Goal: Transaction & Acquisition: Purchase product/service

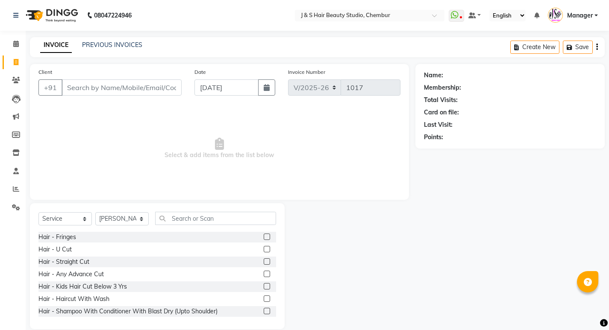
select select "143"
select select "service"
select select "4179"
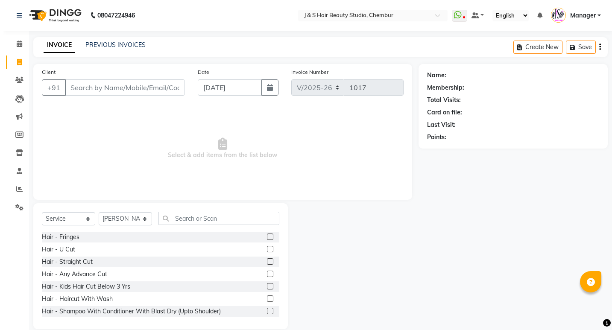
scroll to position [43, 0]
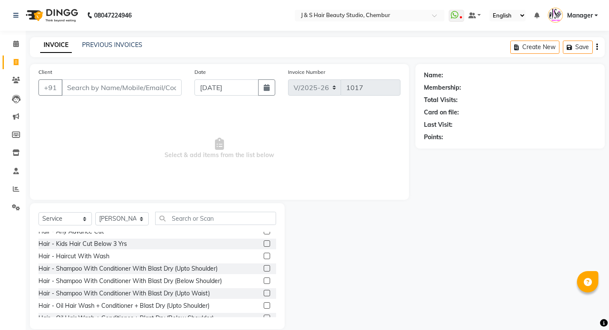
click at [191, 217] on input "text" at bounding box center [215, 218] width 121 height 13
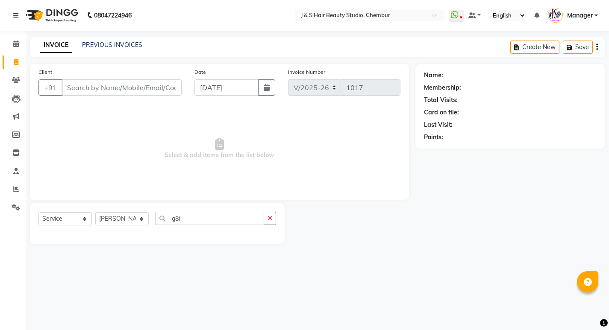
scroll to position [0, 0]
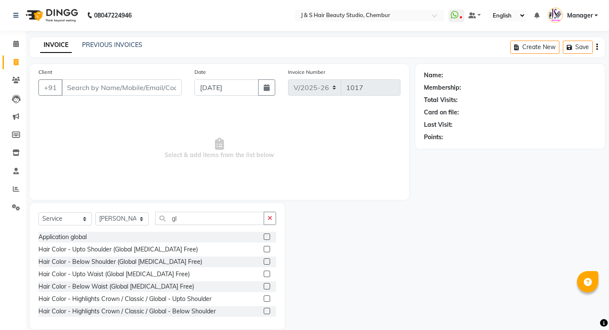
type input "gl"
click at [264, 275] on label at bounding box center [267, 274] width 6 height 6
click at [264, 275] on input "checkbox" at bounding box center [267, 275] width 6 height 6
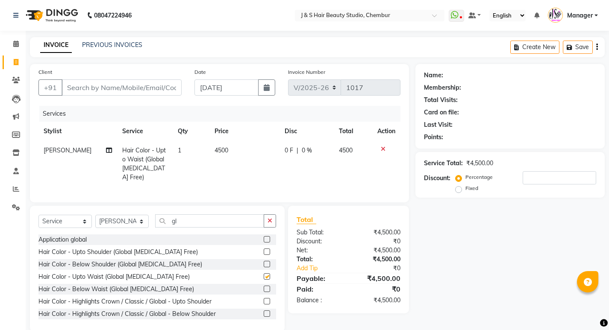
checkbox input "false"
click at [242, 150] on td "4500" at bounding box center [244, 164] width 70 height 46
select select "4179"
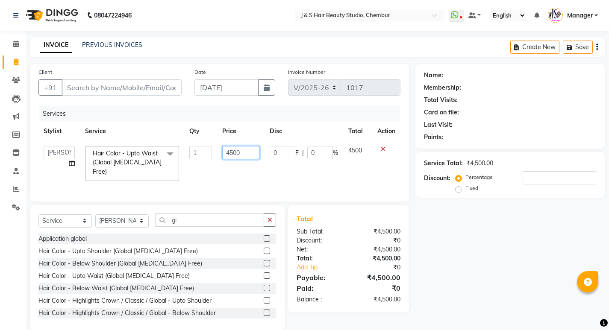
click at [251, 152] on input "4500" at bounding box center [240, 152] width 37 height 13
type input "4"
type input "2499"
click at [267, 171] on tr "Manager [PERSON_NAME] Mam No Preference 1 poonam [PERSON_NAME] Sheetal Mam [PER…" at bounding box center [219, 163] width 362 height 45
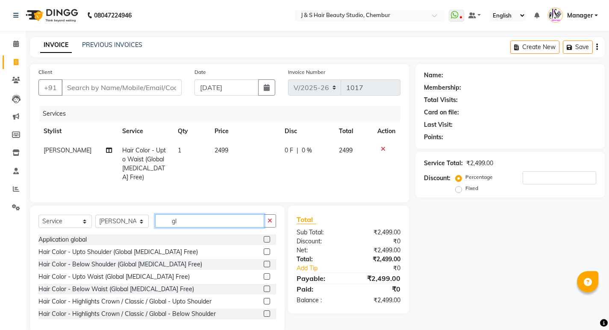
click at [216, 223] on input "gl" at bounding box center [209, 220] width 109 height 13
type input "g"
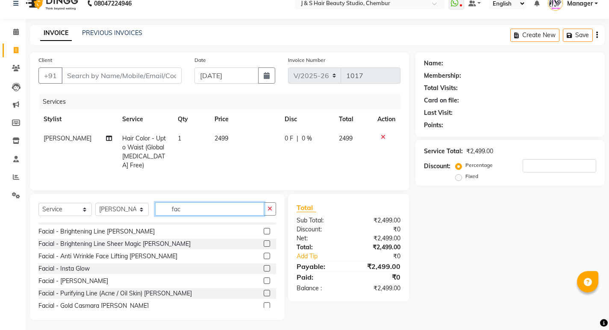
scroll to position [82, 0]
type input "fac"
click at [264, 254] on label at bounding box center [267, 256] width 6 height 6
click at [264, 254] on input "checkbox" at bounding box center [267, 257] width 6 height 6
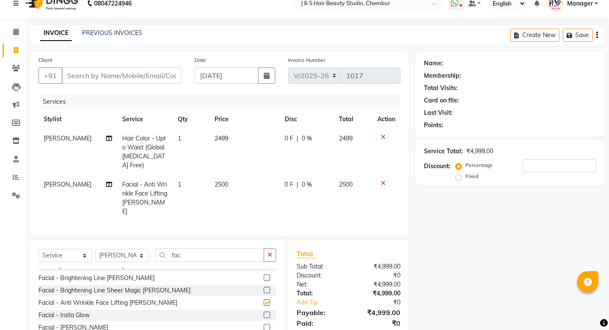
checkbox input "false"
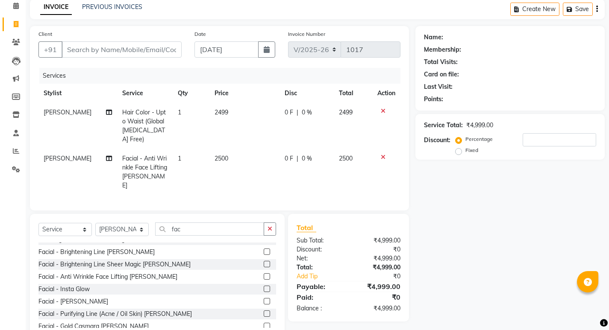
scroll to position [49, 0]
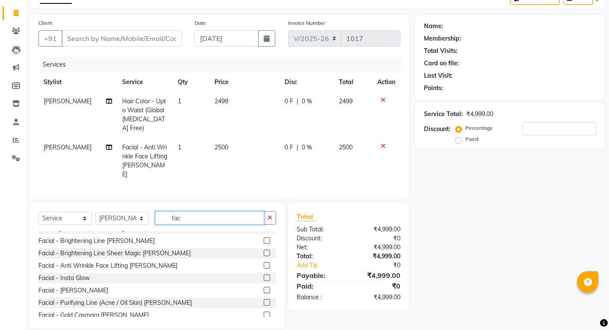
click at [212, 211] on input "fac" at bounding box center [209, 217] width 109 height 13
type input "f"
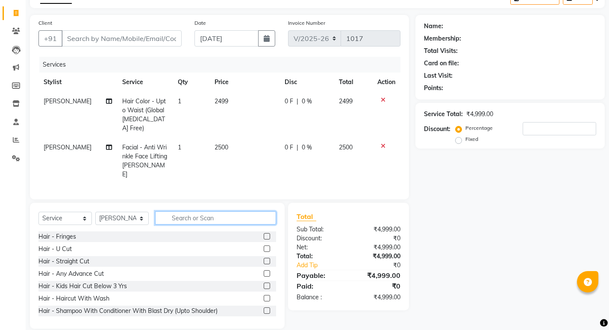
scroll to position [43, 0]
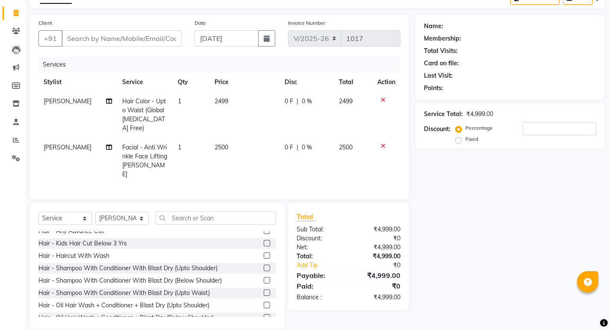
click at [264, 290] on label at bounding box center [267, 293] width 6 height 6
click at [264, 290] on input "checkbox" at bounding box center [267, 293] width 6 height 6
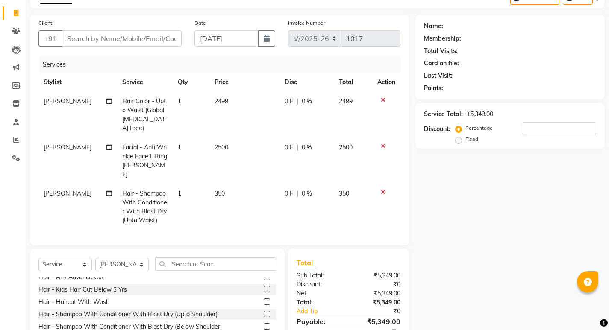
click at [384, 189] on icon at bounding box center [383, 192] width 5 height 6
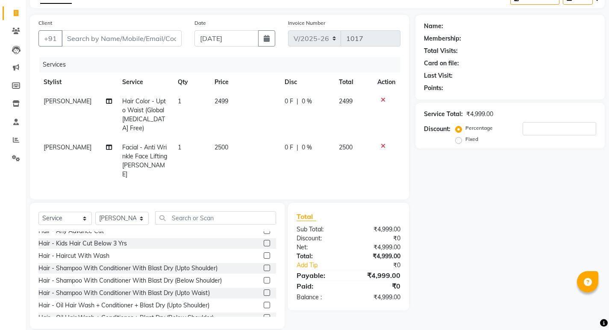
click at [264, 290] on label at bounding box center [267, 293] width 6 height 6
click at [264, 290] on input "checkbox" at bounding box center [267, 293] width 6 height 6
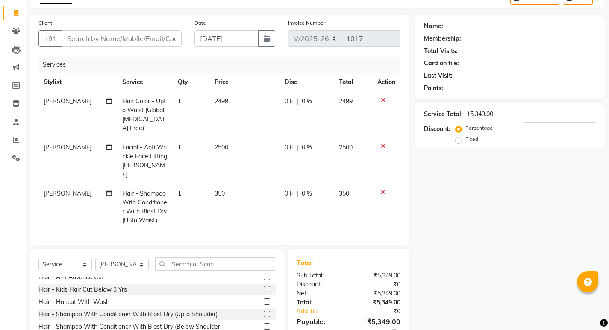
checkbox input "false"
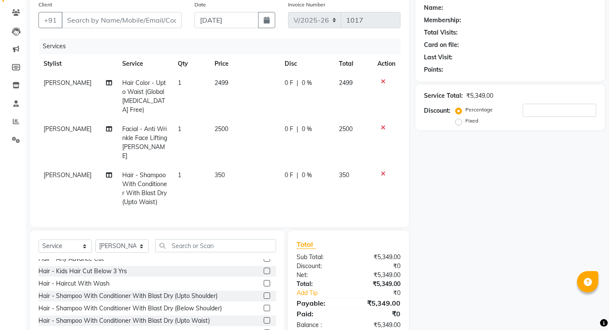
scroll to position [95, 0]
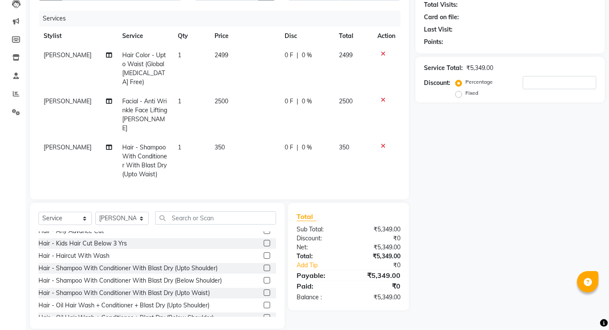
click at [237, 138] on td "350" at bounding box center [244, 161] width 70 height 46
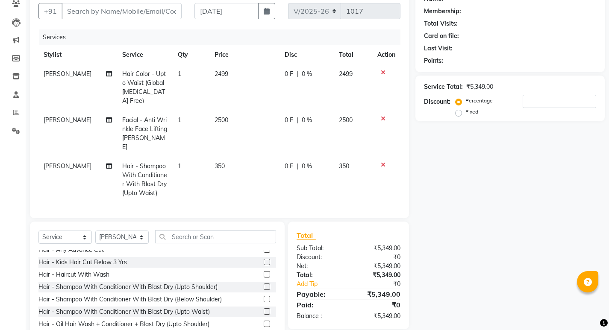
select select "4179"
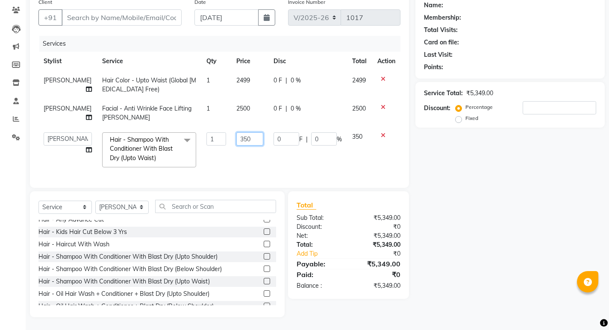
drag, startPoint x: 258, startPoint y: 126, endPoint x: 256, endPoint y: 131, distance: 4.9
click at [257, 132] on input "350" at bounding box center [249, 138] width 27 height 13
type input "3"
type input "400"
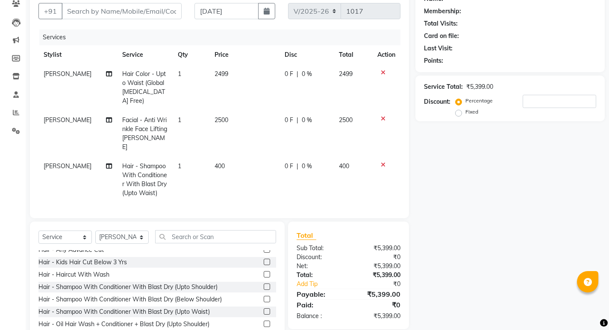
click at [267, 167] on div "Services Stylist Service Qty Price Disc Total Action [PERSON_NAME] Hair Color -…" at bounding box center [219, 119] width 362 height 180
click at [227, 222] on div "Select Service Product Membership Package Voucher Prepaid Gift Card Select Styl…" at bounding box center [157, 285] width 255 height 126
click at [224, 222] on div "Select Service Product Membership Package Voucher Prepaid Gift Card Select Styl…" at bounding box center [157, 285] width 255 height 126
click at [204, 230] on input "text" at bounding box center [215, 236] width 121 height 13
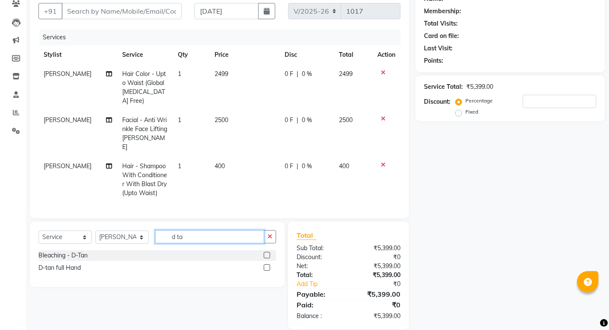
scroll to position [0, 0]
type input "d ta"
click at [267, 252] on label at bounding box center [267, 255] width 6 height 6
click at [267, 253] on input "checkbox" at bounding box center [267, 256] width 6 height 6
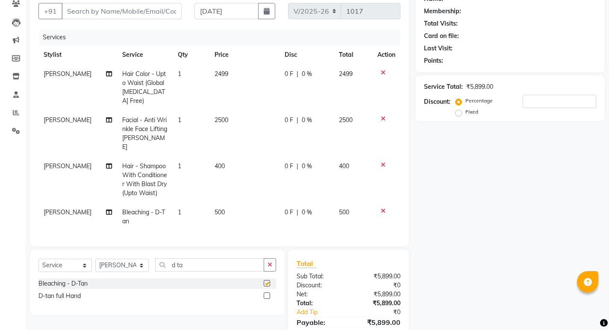
checkbox input "false"
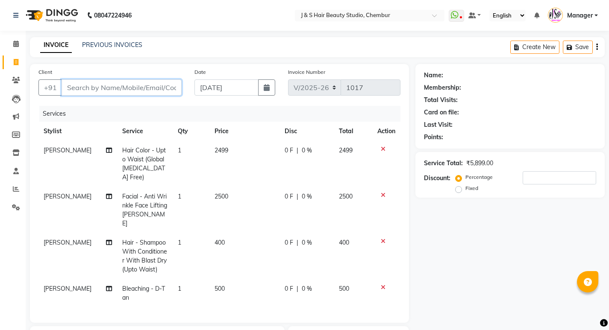
click at [144, 85] on input "Client" at bounding box center [122, 87] width 120 height 16
type input "9"
type input "0"
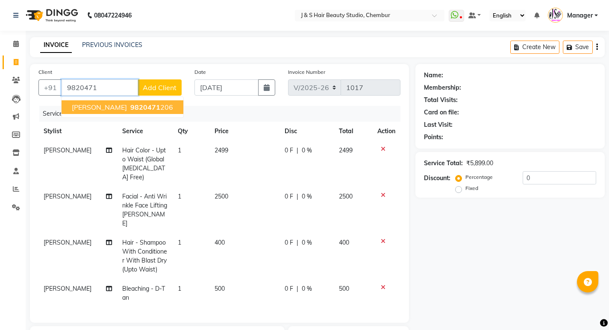
drag, startPoint x: 135, startPoint y: 107, endPoint x: 142, endPoint y: 94, distance: 14.5
click at [138, 103] on button "[PERSON_NAME] 9820471 206" at bounding box center [123, 107] width 122 height 14
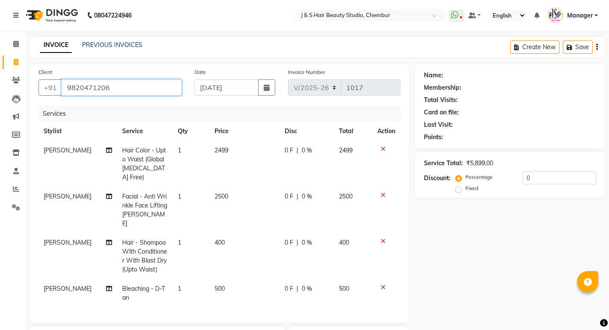
type input "9820471206"
select select "1: Object"
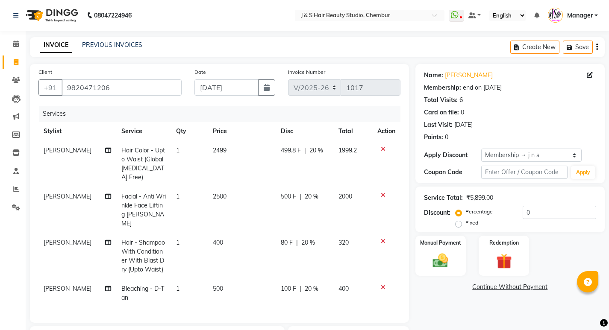
type input "20"
click at [330, 151] on td "499.8 F | 20 %" at bounding box center [305, 164] width 58 height 46
select select "4179"
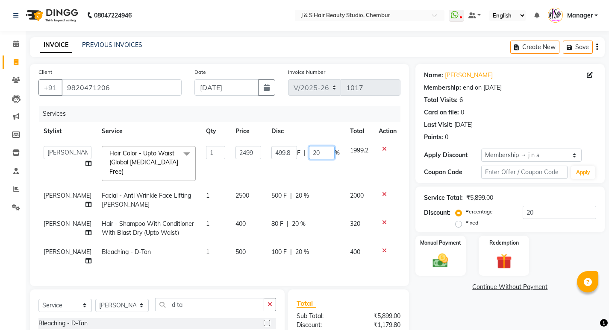
click at [325, 148] on input "20" at bounding box center [322, 152] width 26 height 13
type input "2"
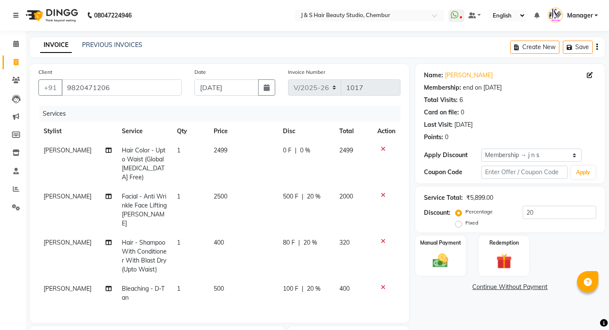
click at [322, 192] on div "500 F | 20 %" at bounding box center [306, 196] width 46 height 9
select select "4179"
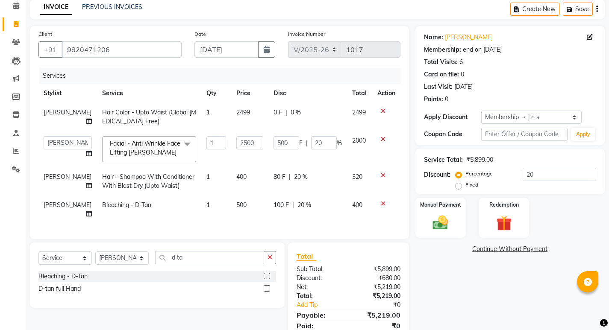
scroll to position [68, 0]
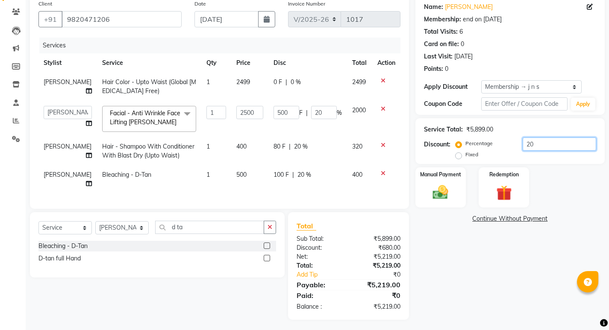
click at [549, 146] on input "20" at bounding box center [558, 144] width 73 height 13
type input "2"
type input "50"
type input "2"
type input "0"
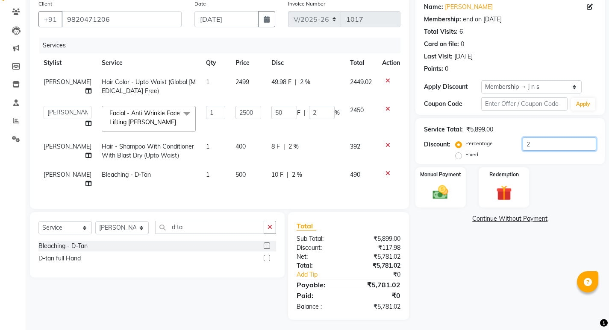
type input "0"
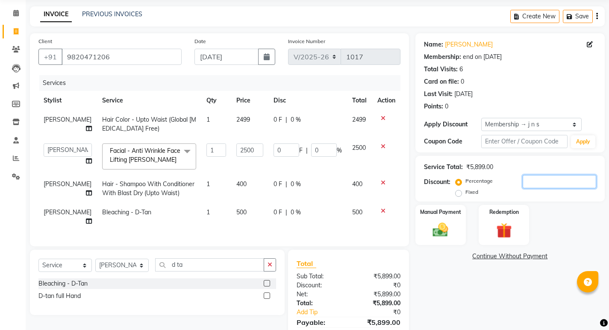
scroll to position [0, 0]
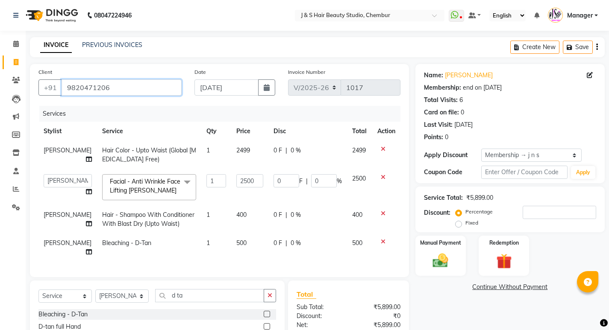
click at [126, 92] on input "9820471206" at bounding box center [122, 87] width 120 height 16
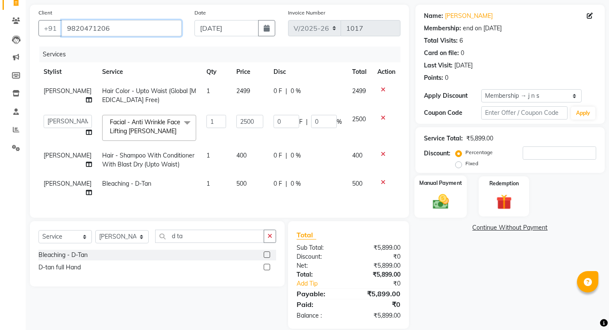
scroll to position [68, 0]
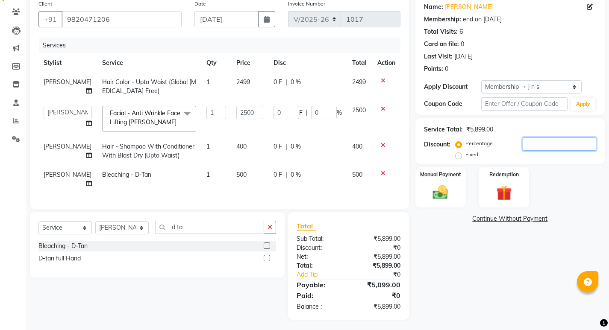
click at [531, 144] on input "number" at bounding box center [558, 144] width 73 height 13
type input "1"
type input "25"
type input "1"
type input "15"
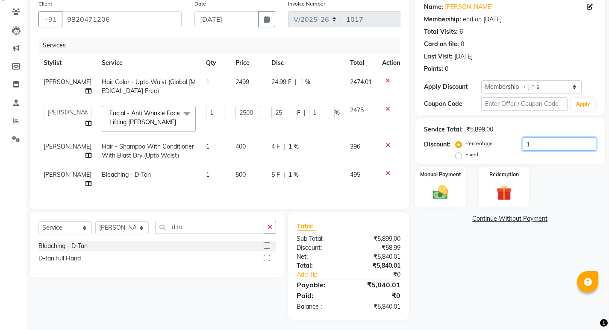
type input "375"
type input "15"
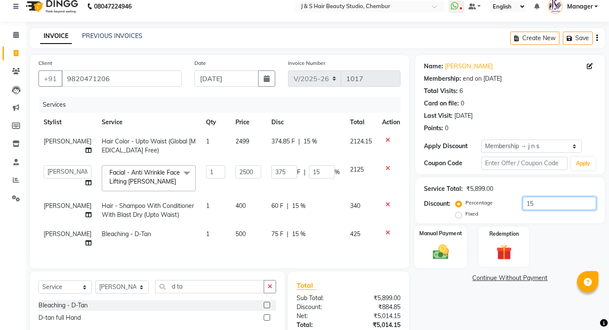
scroll to position [0, 0]
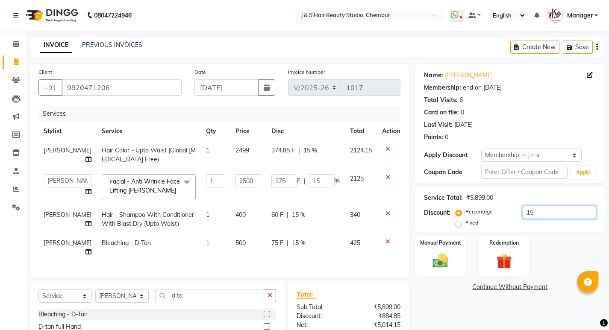
type input "15"
click at [316, 151] on div "374.85 F | 15 %" at bounding box center [305, 150] width 68 height 9
select select "4179"
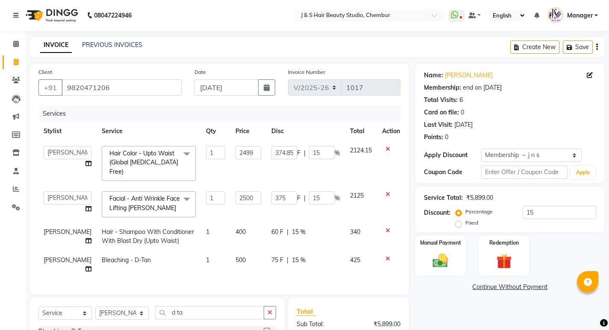
click at [316, 146] on td "374.85 F | 15 %" at bounding box center [305, 163] width 79 height 45
drag, startPoint x: 315, startPoint y: 154, endPoint x: 331, endPoint y: 146, distance: 17.8
click at [318, 151] on input "15" at bounding box center [322, 152] width 26 height 13
type input "1"
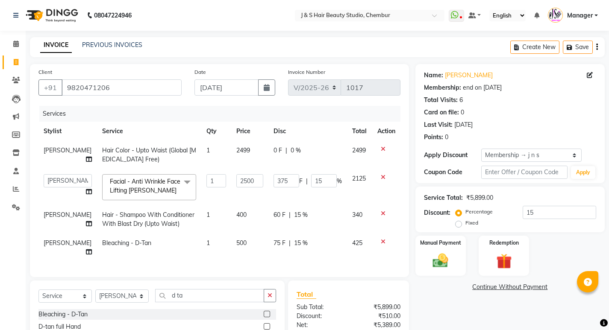
click at [326, 168] on td "0 F | 0 %" at bounding box center [307, 155] width 79 height 28
select select "4179"
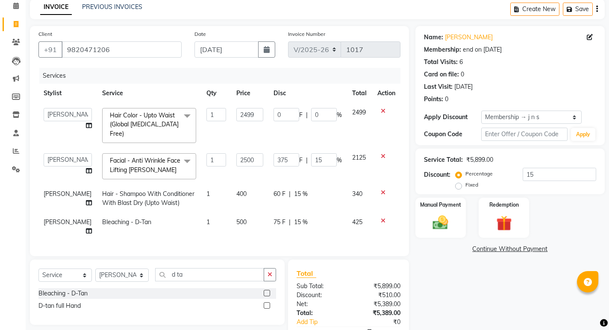
scroll to position [76, 0]
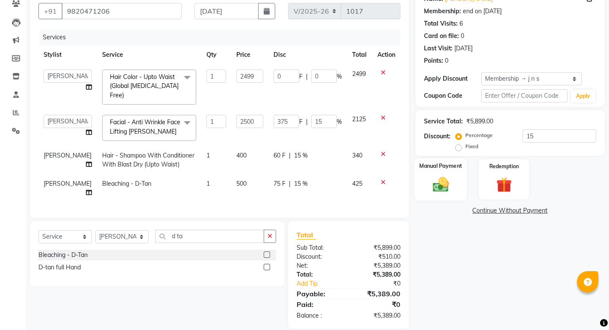
click at [439, 181] on img at bounding box center [440, 184] width 26 height 18
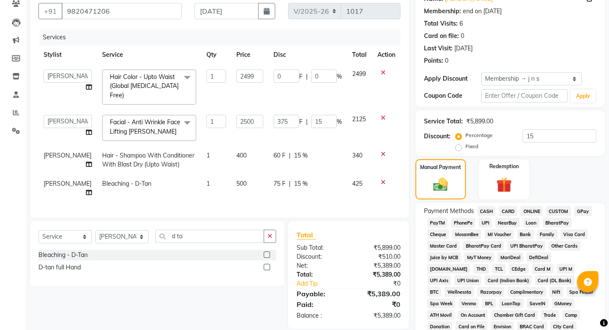
click at [487, 211] on span "CASH" at bounding box center [486, 211] width 18 height 10
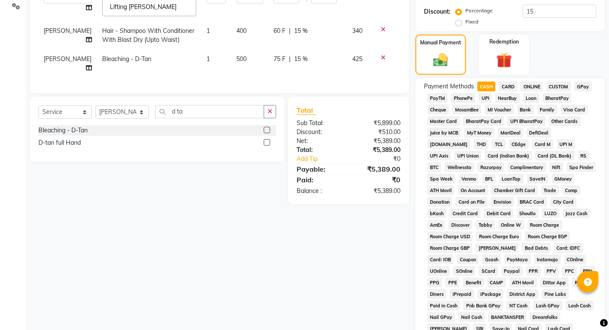
scroll to position [318, 0]
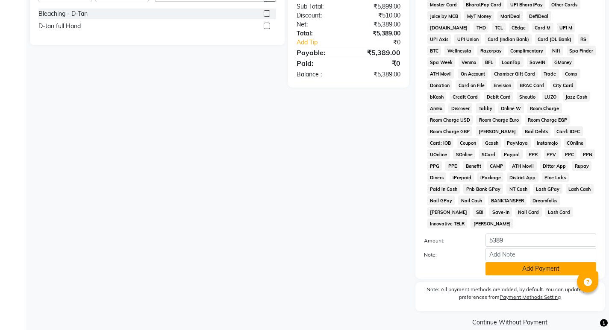
click at [539, 262] on button "Add Payment" at bounding box center [540, 268] width 111 height 13
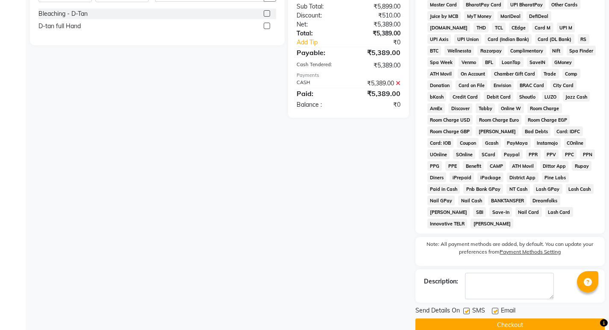
scroll to position [321, 0]
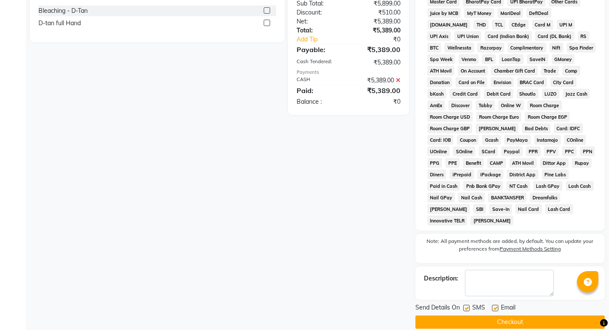
click at [501, 316] on button "Checkout" at bounding box center [509, 322] width 189 height 13
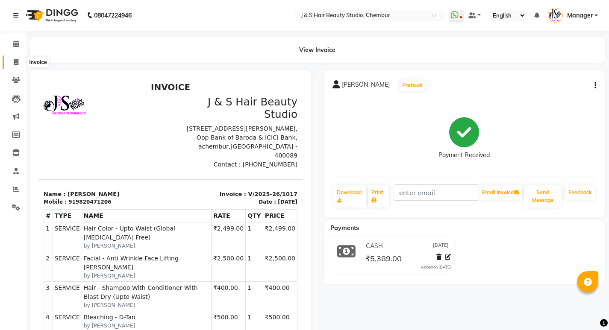
click at [17, 62] on icon at bounding box center [16, 62] width 5 height 6
select select "143"
select select "service"
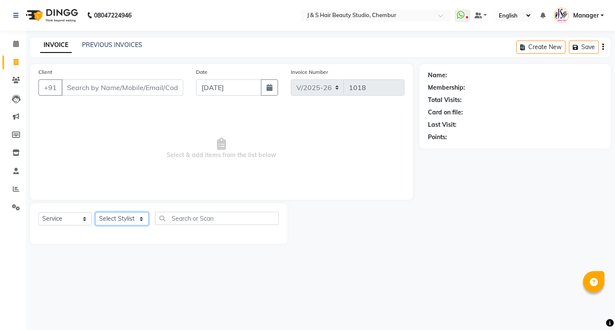
click at [121, 219] on select "Select Stylist Manager [PERSON_NAME] No Preference 1 poonam [PERSON_NAME] Sheet…" at bounding box center [121, 218] width 53 height 13
select select "4180"
click at [95, 212] on select "Select Stylist Manager [PERSON_NAME] No Preference 1 poonam [PERSON_NAME] Sheet…" at bounding box center [121, 218] width 53 height 13
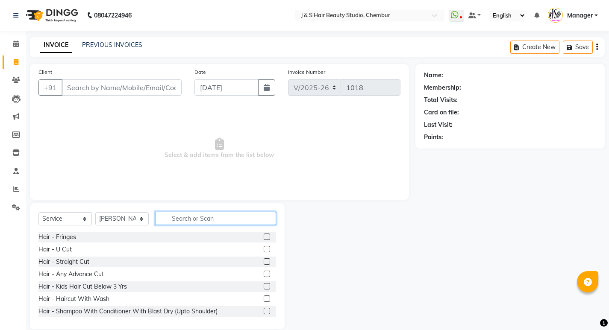
click at [182, 217] on input "text" at bounding box center [215, 218] width 121 height 13
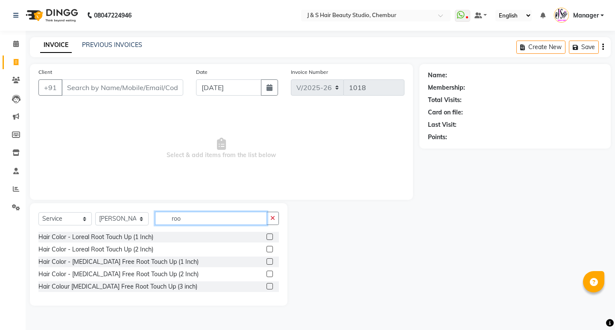
type input "roo"
click at [270, 275] on label at bounding box center [270, 274] width 6 height 6
click at [270, 275] on input "checkbox" at bounding box center [270, 275] width 6 height 6
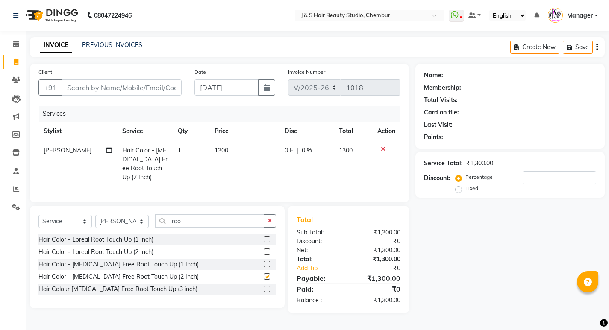
checkbox input "false"
click at [193, 228] on input "roo" at bounding box center [209, 220] width 109 height 13
type input "r"
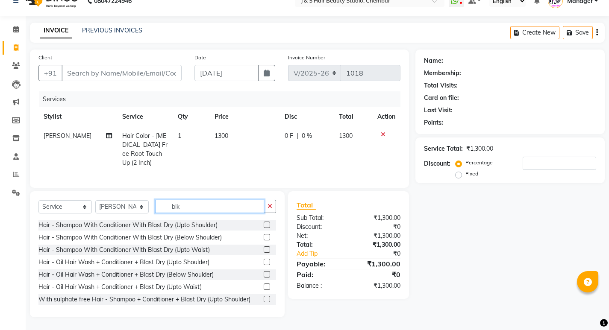
scroll to position [3, 0]
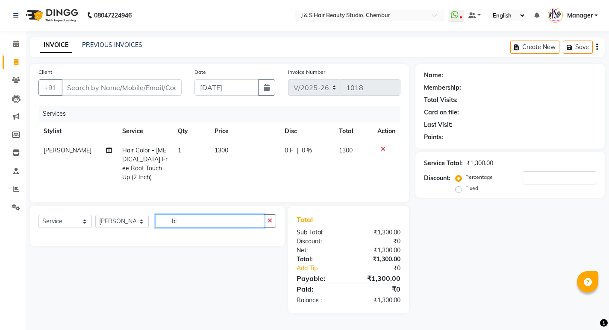
type input "b"
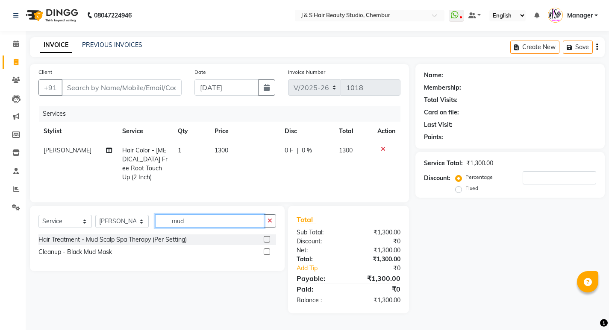
type input "mud"
click at [267, 255] on label at bounding box center [267, 252] width 6 height 6
click at [267, 255] on input "checkbox" at bounding box center [267, 252] width 6 height 6
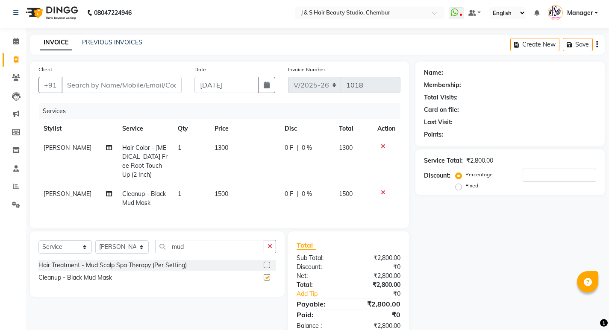
checkbox input "false"
click at [220, 253] on input "mud" at bounding box center [209, 246] width 109 height 13
type input "m"
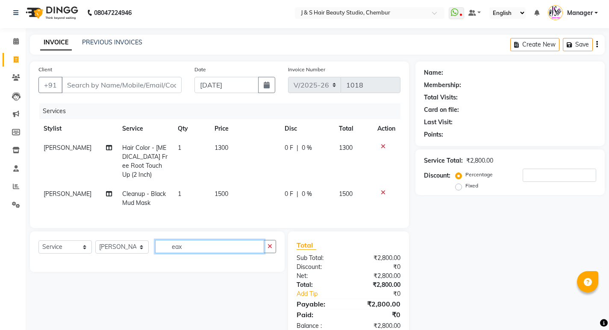
scroll to position [31, 0]
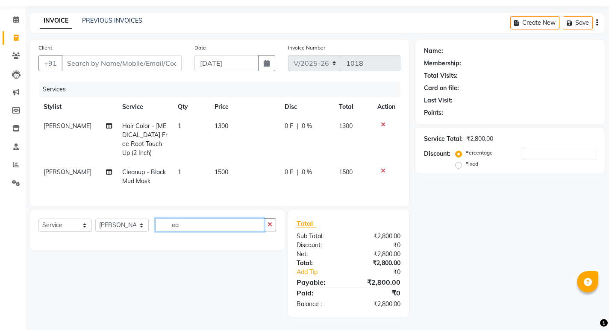
type input "e"
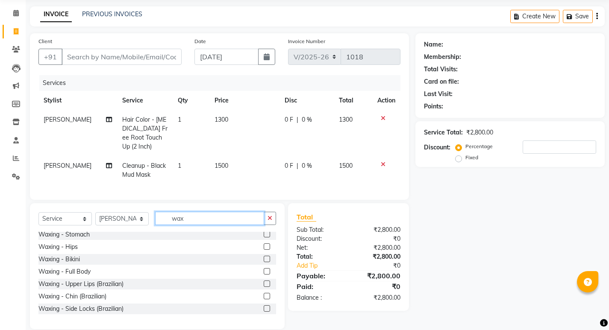
scroll to position [171, 0]
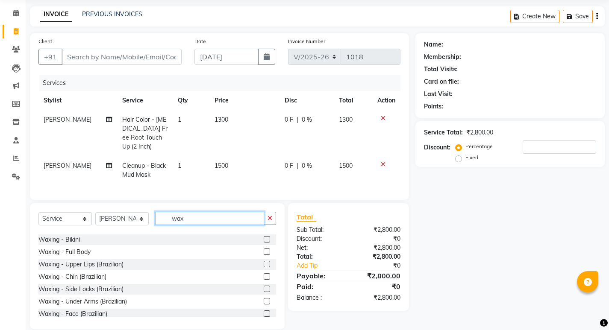
type input "wax"
click at [264, 267] on label at bounding box center [267, 264] width 6 height 6
click at [264, 267] on input "checkbox" at bounding box center [267, 265] width 6 height 6
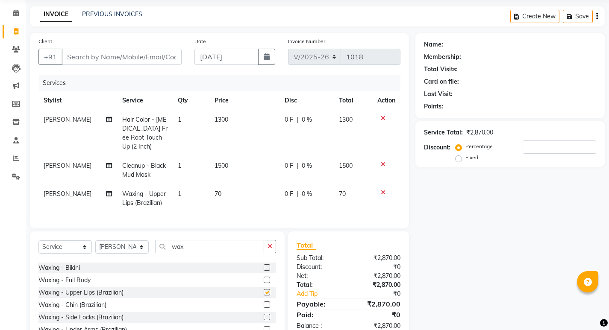
checkbox input "false"
click at [211, 253] on input "wax" at bounding box center [209, 246] width 109 height 13
type input "w"
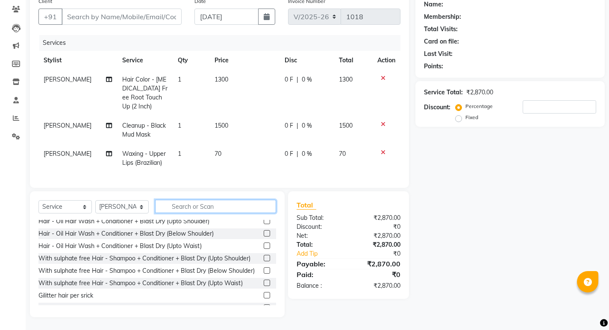
scroll to position [128, 0]
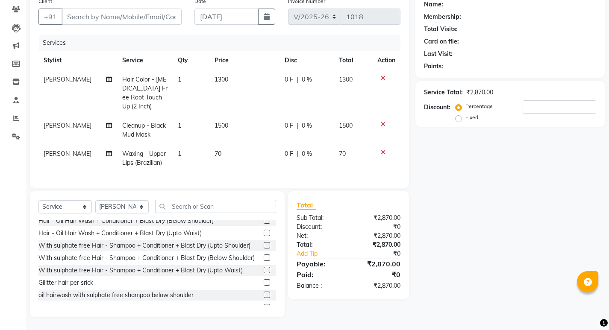
click at [264, 261] on label at bounding box center [267, 258] width 6 height 6
click at [264, 261] on input "checkbox" at bounding box center [267, 258] width 6 height 6
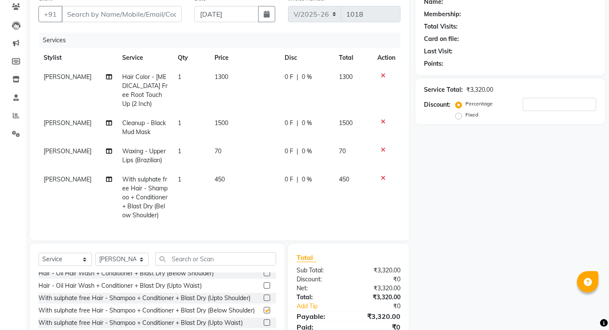
checkbox input "false"
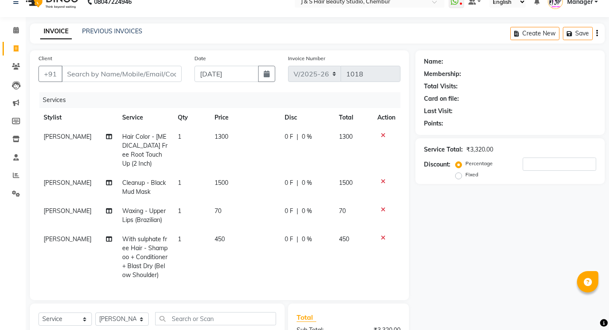
scroll to position [0, 0]
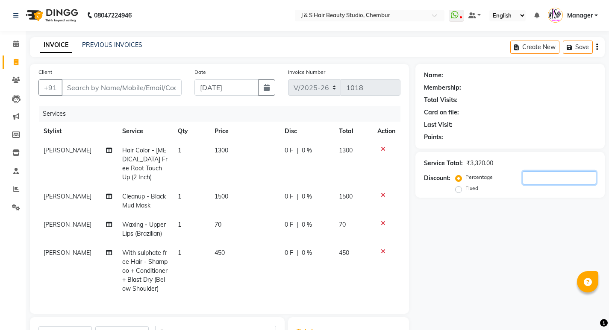
click at [528, 175] on input "number" at bounding box center [558, 177] width 73 height 13
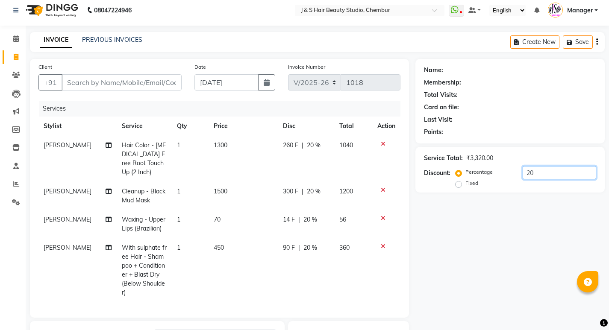
scroll to position [4, 0]
click at [540, 177] on input "20" at bounding box center [558, 173] width 73 height 13
type input "2"
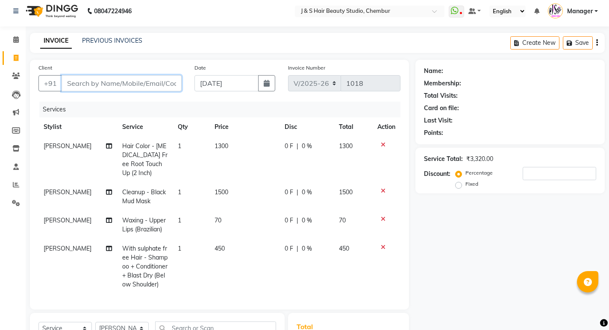
click at [111, 87] on input "Client" at bounding box center [122, 83] width 120 height 16
type input "p"
type input "0"
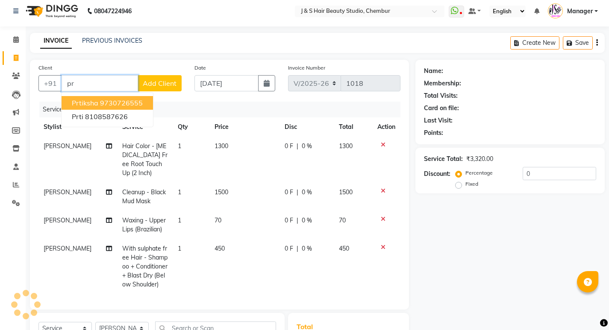
type input "p"
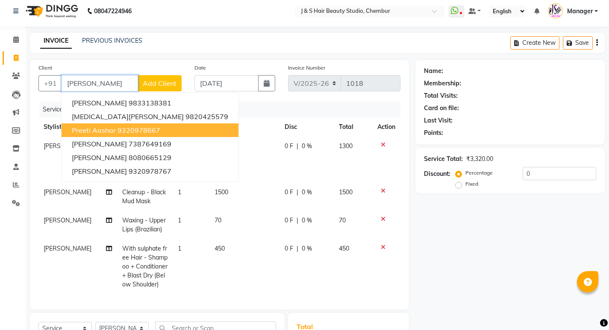
click at [114, 130] on span "Preeti Aashar" at bounding box center [94, 130] width 44 height 9
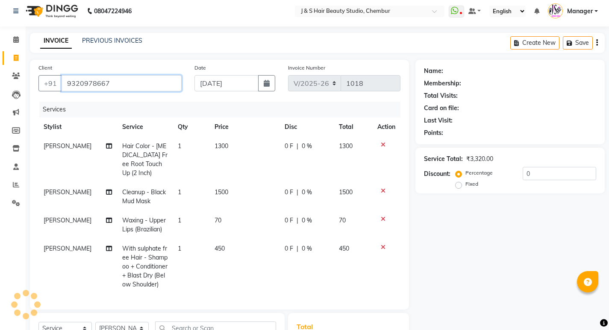
type input "9320978667"
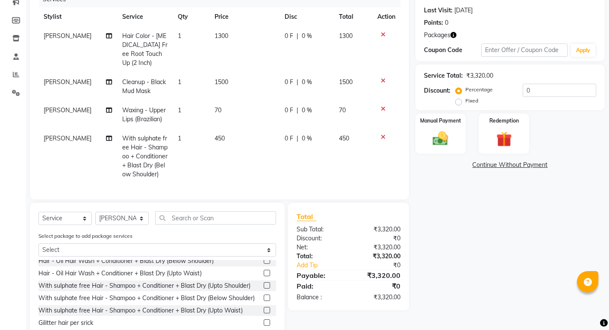
scroll to position [118, 0]
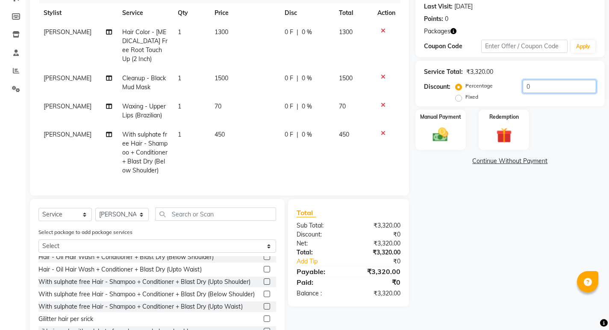
click at [542, 86] on input "0" at bounding box center [558, 86] width 73 height 13
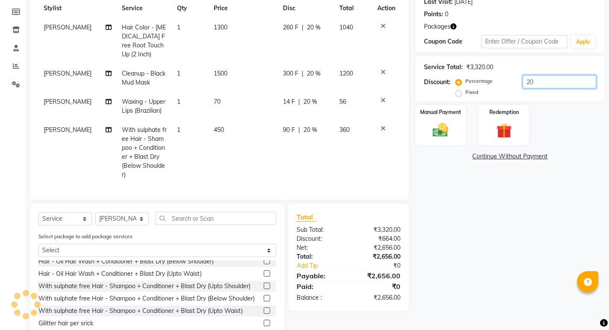
scroll to position [161, 0]
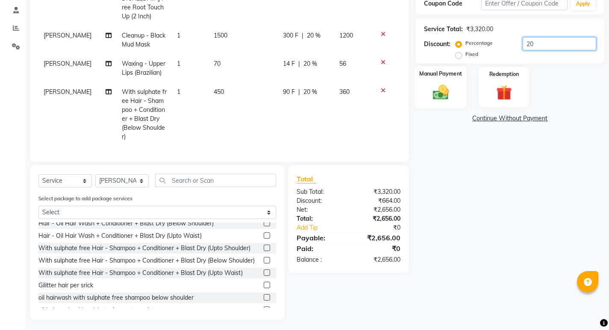
type input "20"
click at [433, 91] on img at bounding box center [440, 92] width 26 height 18
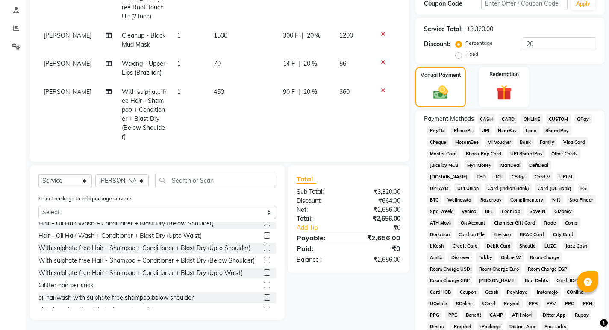
click at [583, 115] on span "GPay" at bounding box center [583, 119] width 18 height 10
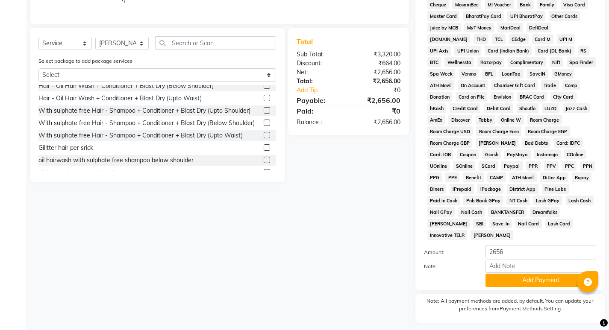
scroll to position [299, 0]
drag, startPoint x: 528, startPoint y: 278, endPoint x: 528, endPoint y: 270, distance: 8.6
click at [528, 274] on div "Payment Methods CASH CARD ONLINE CUSTOM GPay PayTM PhonePe UPI NearBuy Loan Bha…" at bounding box center [509, 131] width 189 height 317
click at [529, 273] on button "Add Payment" at bounding box center [540, 279] width 111 height 13
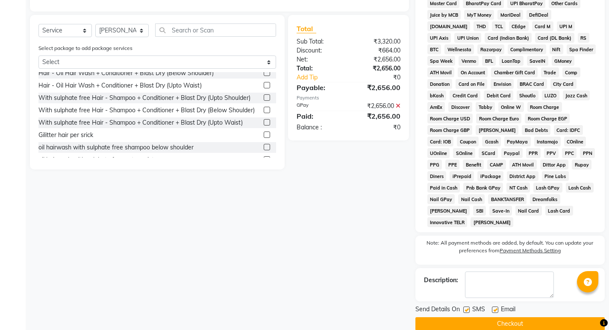
scroll to position [313, 0]
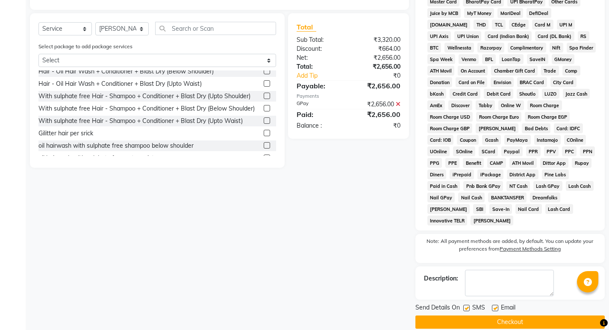
click at [512, 316] on button "Checkout" at bounding box center [509, 322] width 189 height 13
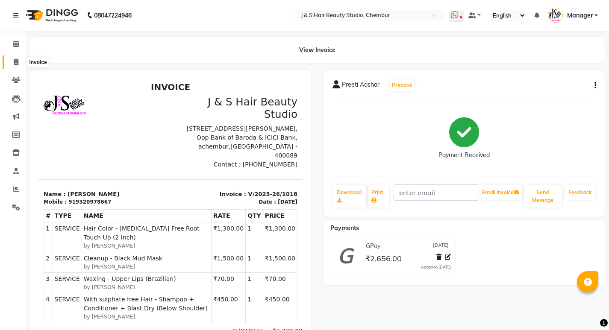
click at [16, 64] on icon at bounding box center [16, 62] width 5 height 6
select select "service"
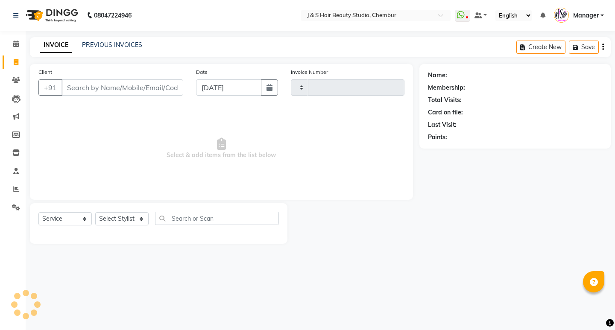
type input "1019"
select select "143"
click at [117, 211] on div "Select Service Product Membership Package Voucher Prepaid Gift Card Select Styl…" at bounding box center [159, 223] width 258 height 41
click at [115, 213] on select "Select Stylist Manager [PERSON_NAME] No Preference 1 poonam [PERSON_NAME] Sheet…" at bounding box center [121, 218] width 53 height 13
select select "4179"
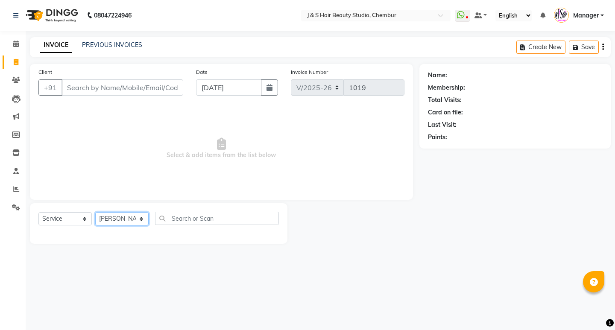
click at [95, 212] on select "Select Stylist Manager [PERSON_NAME] No Preference 1 poonam [PERSON_NAME] Sheet…" at bounding box center [121, 218] width 53 height 13
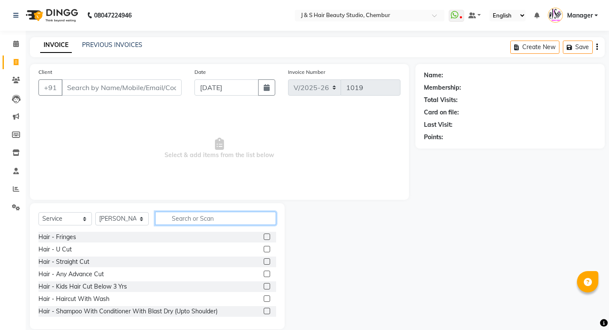
click at [189, 220] on input "text" at bounding box center [215, 218] width 121 height 13
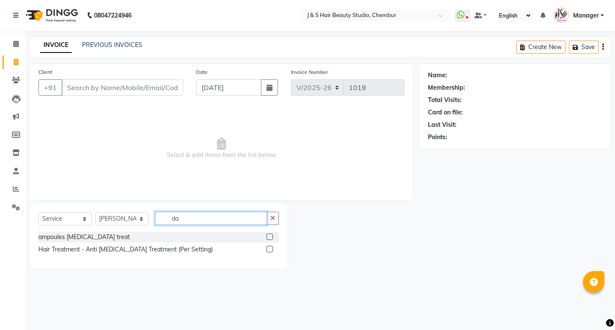
type input "da"
drag, startPoint x: 268, startPoint y: 249, endPoint x: 261, endPoint y: 248, distance: 7.9
click at [269, 250] on label at bounding box center [270, 249] width 6 height 6
click at [269, 250] on input "checkbox" at bounding box center [270, 250] width 6 height 6
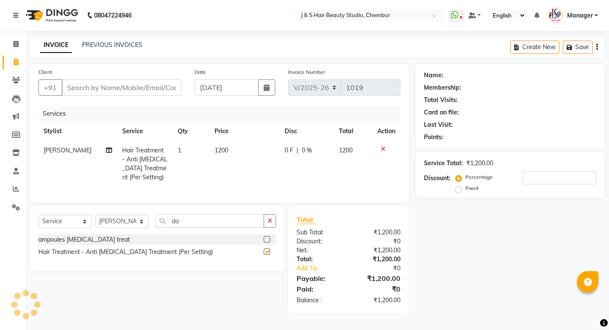
checkbox input "false"
click at [102, 89] on input "Client" at bounding box center [122, 87] width 120 height 16
type input "9"
type input "0"
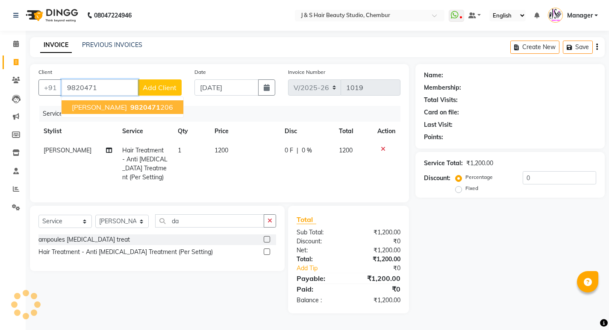
drag, startPoint x: 94, startPoint y: 109, endPoint x: 87, endPoint y: 112, distance: 7.1
click at [93, 110] on button "[PERSON_NAME] 9820471 206" at bounding box center [123, 107] width 122 height 14
type input "9820471206"
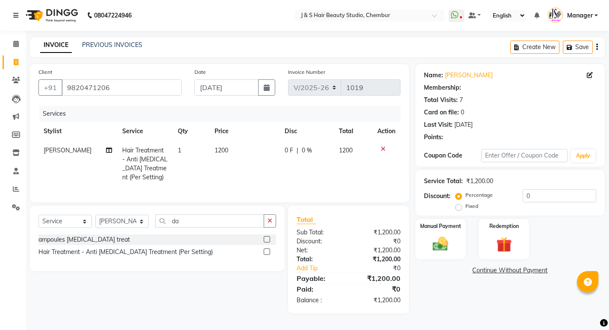
type input "20"
select select "1: Object"
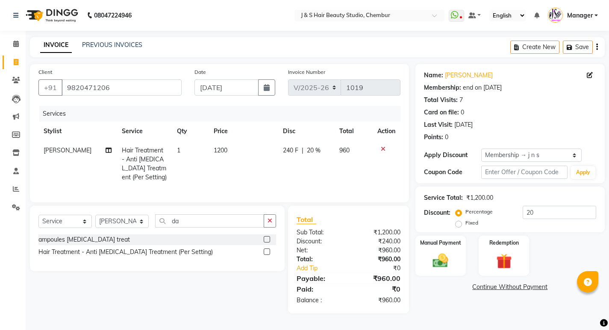
scroll to position [3, 0]
click at [542, 210] on input "20" at bounding box center [558, 212] width 73 height 13
type input "2"
type input "15"
click at [450, 261] on img at bounding box center [440, 261] width 26 height 18
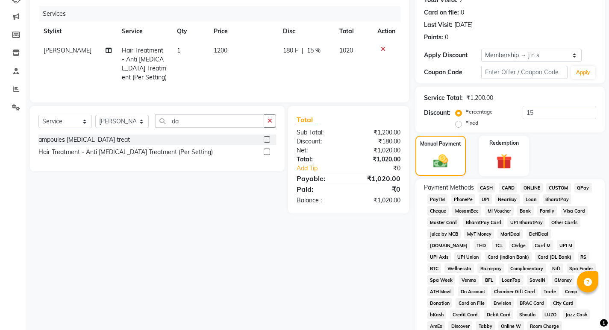
scroll to position [173, 0]
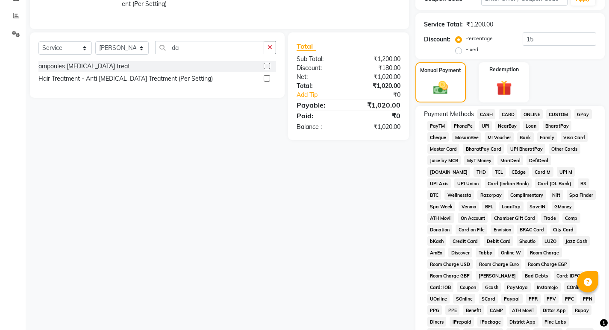
click at [486, 113] on span "CASH" at bounding box center [486, 114] width 18 height 10
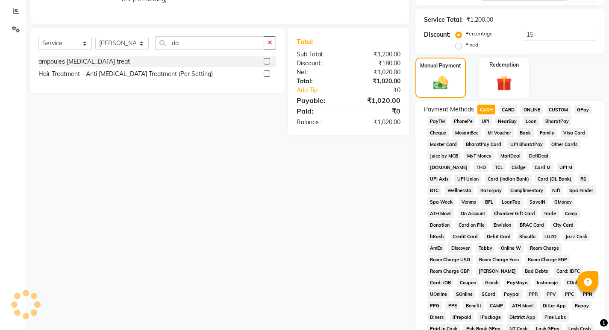
scroll to position [318, 0]
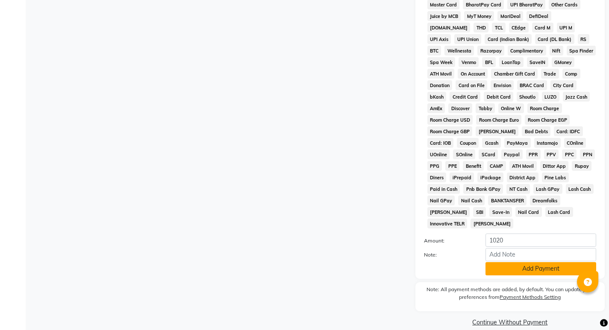
click at [514, 262] on button "Add Payment" at bounding box center [540, 268] width 111 height 13
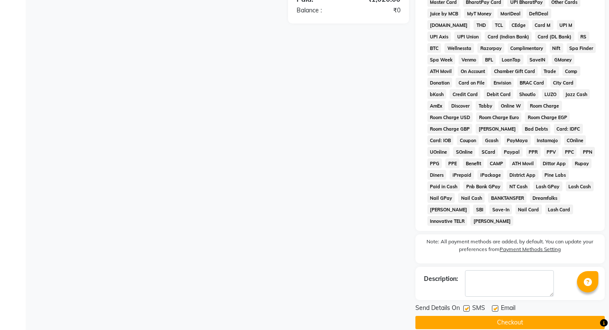
scroll to position [321, 0]
click at [512, 316] on button "Checkout" at bounding box center [509, 322] width 189 height 13
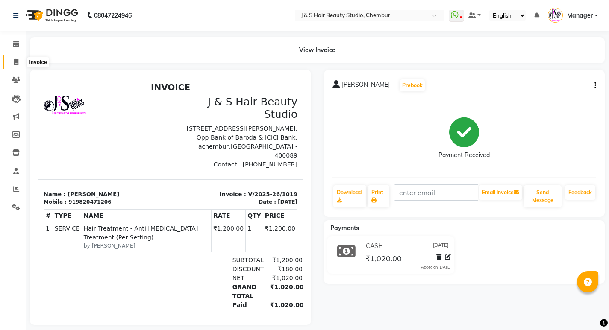
click at [15, 62] on icon at bounding box center [16, 62] width 5 height 6
select select "service"
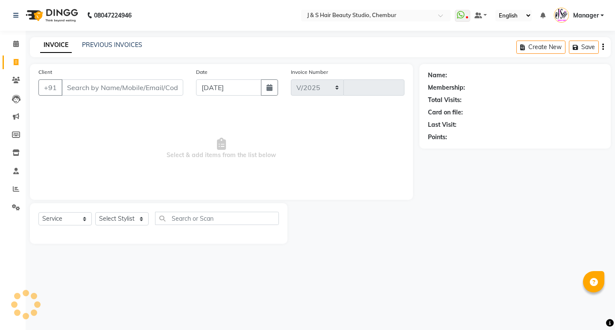
select select "143"
type input "1020"
click at [114, 219] on select "Select Stylist" at bounding box center [121, 218] width 53 height 13
select select "4180"
click at [95, 212] on select "Select Stylist Manager [PERSON_NAME] No Preference 1 poonam [PERSON_NAME] Sheet…" at bounding box center [121, 218] width 53 height 13
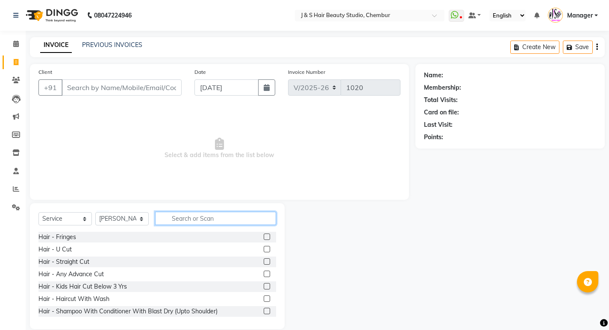
drag, startPoint x: 232, startPoint y: 212, endPoint x: 223, endPoint y: 224, distance: 14.6
click at [224, 224] on input "text" at bounding box center [215, 218] width 121 height 13
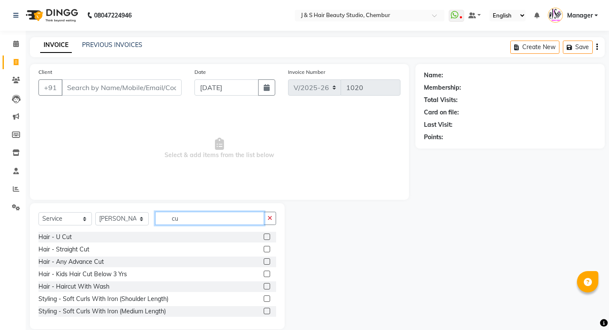
type input "c"
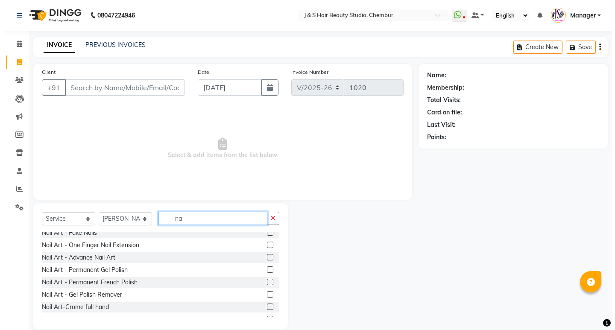
scroll to position [171, 0]
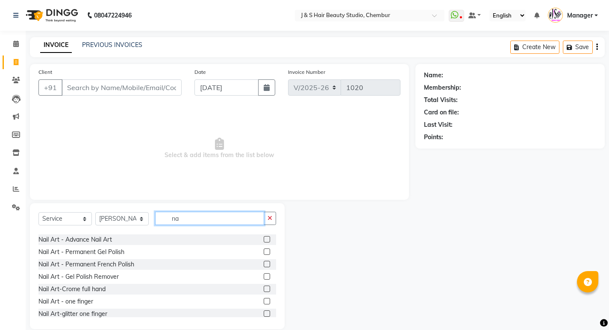
type input "na"
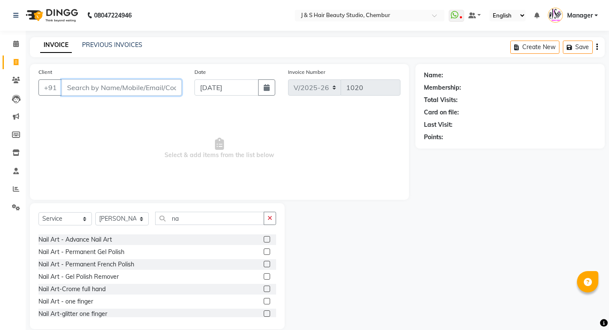
click at [117, 91] on input "Client" at bounding box center [122, 87] width 120 height 16
type input "8999682983"
click at [155, 86] on span "Add Client" at bounding box center [160, 87] width 34 height 9
select select "22"
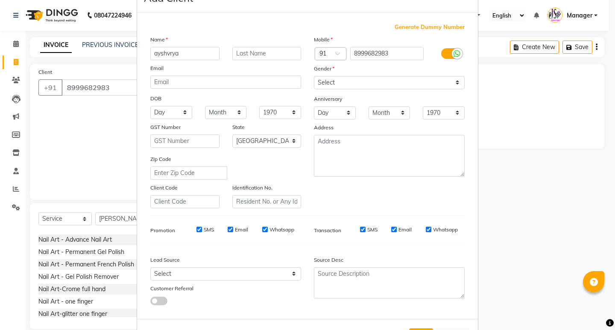
scroll to position [43, 0]
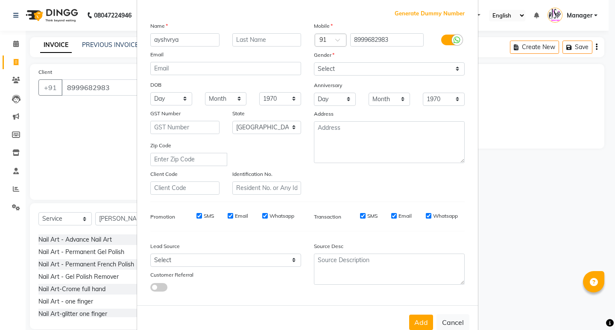
type input "ayshvrya"
drag, startPoint x: 342, startPoint y: 59, endPoint x: 341, endPoint y: 63, distance: 4.4
click at [342, 59] on div "Gender" at bounding box center [390, 56] width 164 height 12
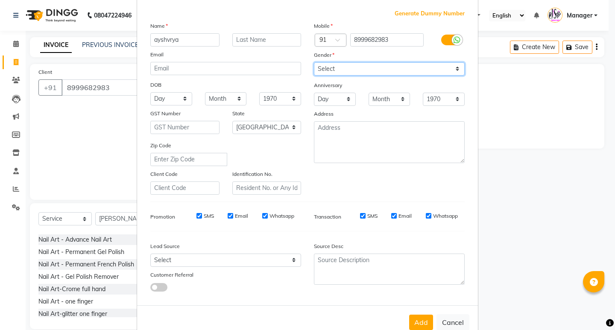
click at [341, 63] on select "Select [DEMOGRAPHIC_DATA] [DEMOGRAPHIC_DATA] Other Prefer Not To Say" at bounding box center [389, 68] width 151 height 13
select select "[DEMOGRAPHIC_DATA]"
click at [314, 62] on select "Select [DEMOGRAPHIC_DATA] [DEMOGRAPHIC_DATA] Other Prefer Not To Say" at bounding box center [389, 68] width 151 height 13
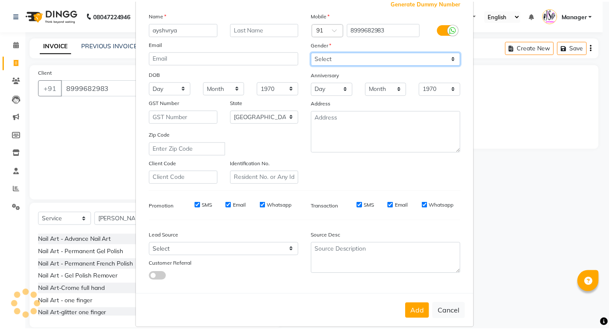
scroll to position [64, 0]
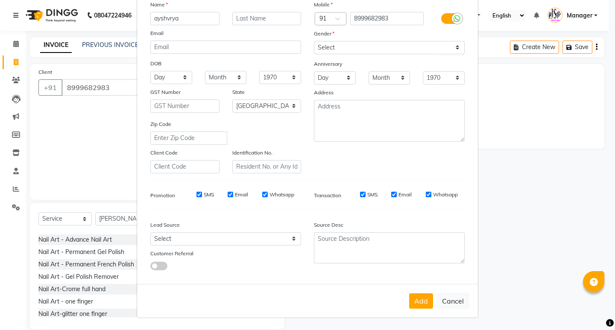
click at [410, 302] on button "Add" at bounding box center [421, 300] width 24 height 15
select select
select select "null"
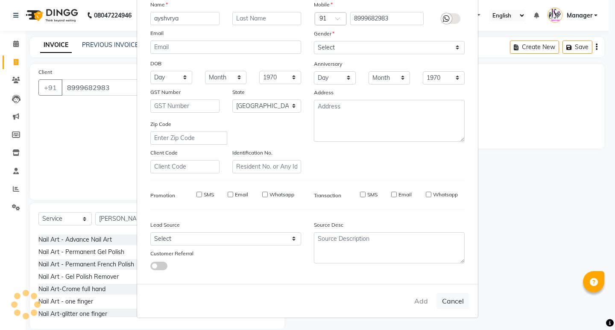
select select
checkbox input "false"
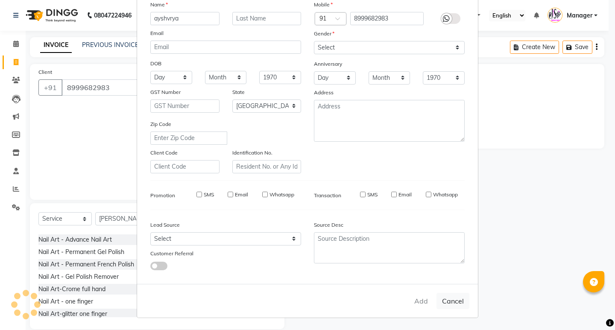
checkbox input "false"
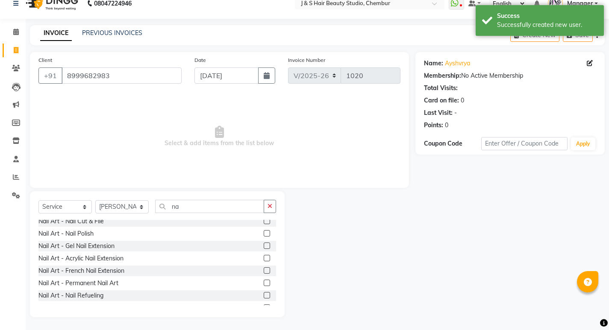
scroll to position [11, 0]
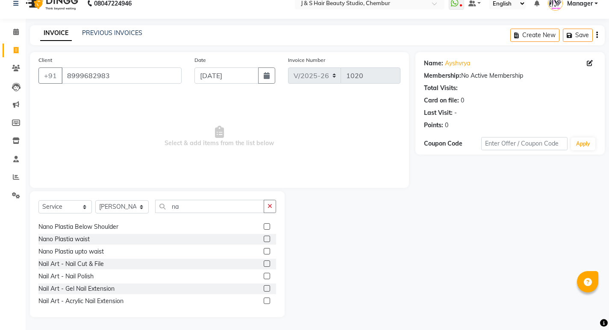
click at [264, 264] on label at bounding box center [267, 264] width 6 height 6
click at [264, 264] on input "checkbox" at bounding box center [267, 264] width 6 height 6
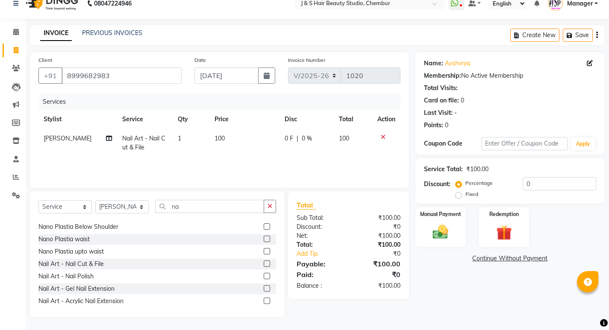
click at [264, 264] on label at bounding box center [267, 264] width 6 height 6
click at [264, 264] on input "checkbox" at bounding box center [267, 264] width 6 height 6
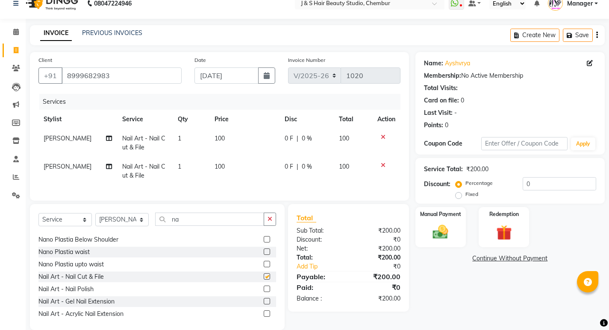
checkbox input "false"
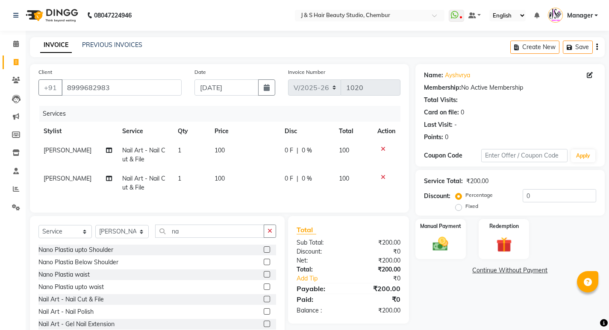
scroll to position [31, 0]
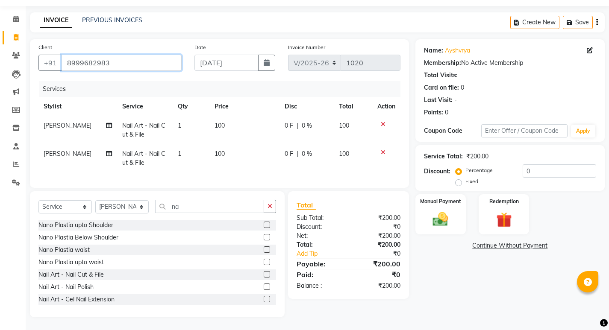
click at [147, 57] on input "8999682983" at bounding box center [122, 63] width 120 height 16
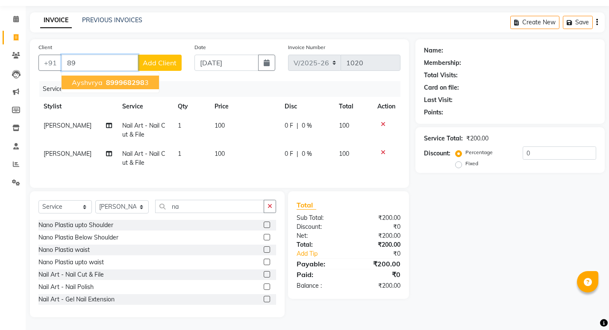
type input "8"
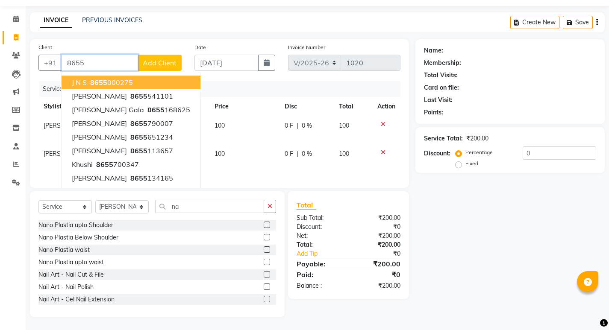
click at [126, 78] on ngb-highlight "8655 000275" at bounding box center [110, 82] width 44 height 9
type input "8655000275"
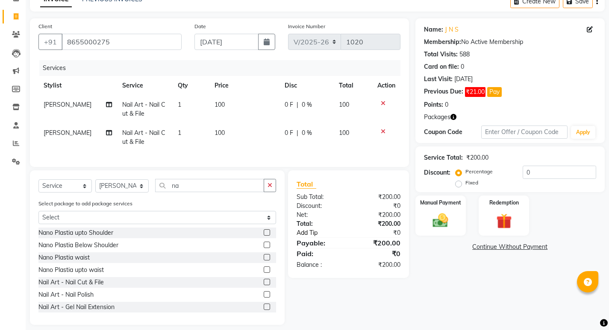
scroll to position [60, 0]
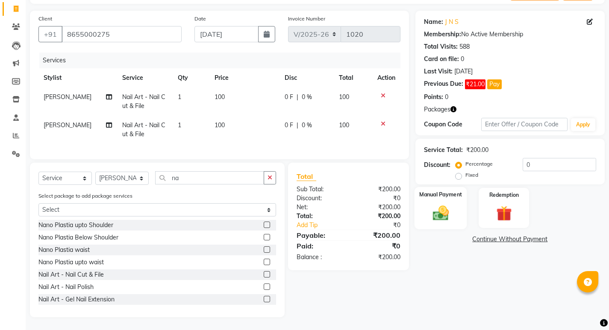
click at [443, 210] on img at bounding box center [440, 213] width 26 height 18
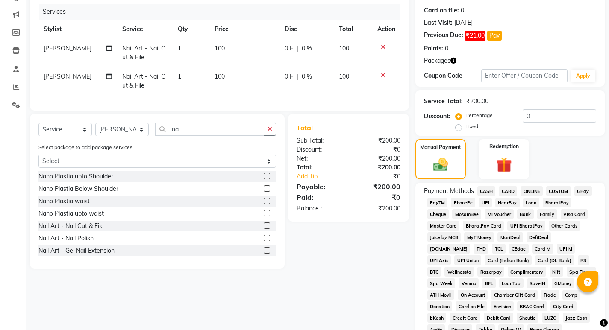
scroll to position [103, 0]
click at [580, 193] on span "GPay" at bounding box center [583, 191] width 18 height 10
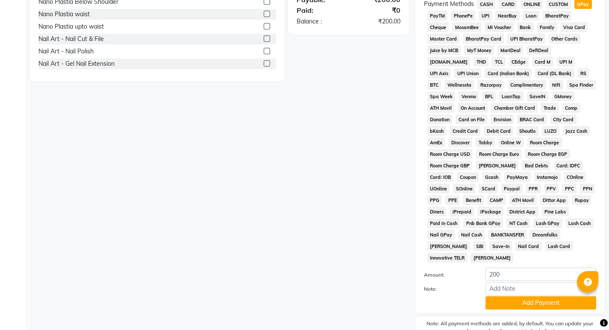
scroll to position [316, 0]
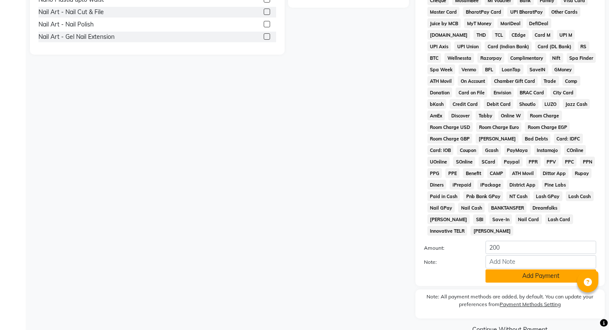
click at [492, 270] on button "Add Payment" at bounding box center [540, 276] width 111 height 13
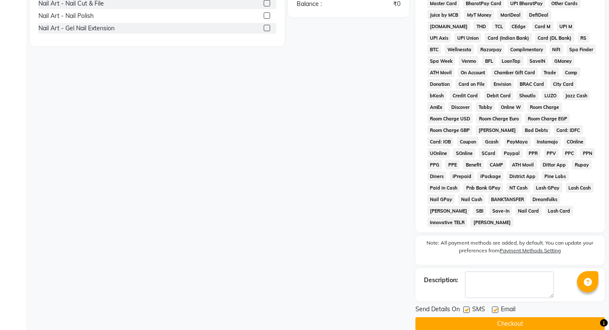
scroll to position [326, 0]
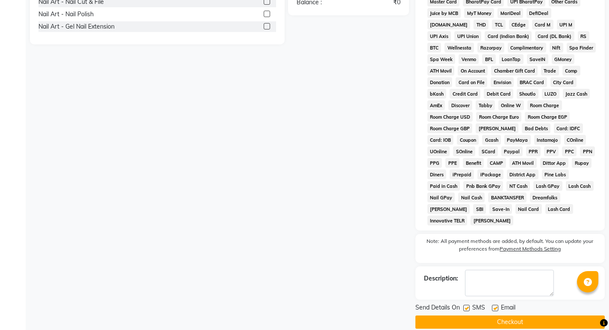
click at [470, 316] on button "Checkout" at bounding box center [509, 322] width 189 height 13
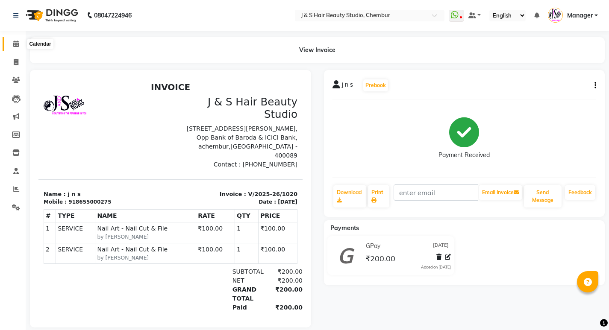
click at [11, 47] on span at bounding box center [16, 44] width 15 height 10
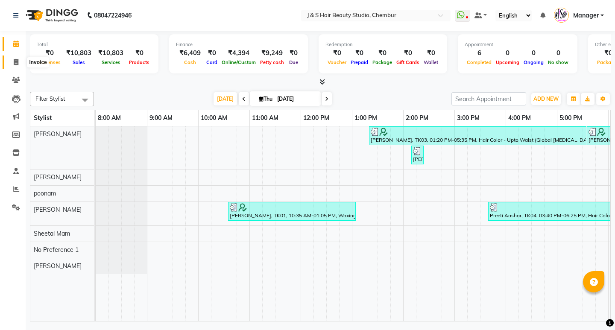
click at [14, 58] on span at bounding box center [16, 63] width 15 height 10
select select "143"
select select "service"
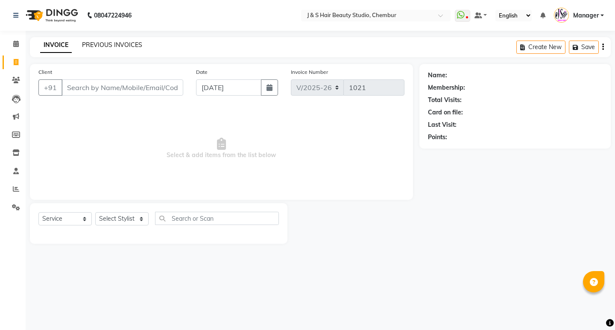
click at [127, 47] on link "PREVIOUS INVOICES" at bounding box center [112, 45] width 60 height 8
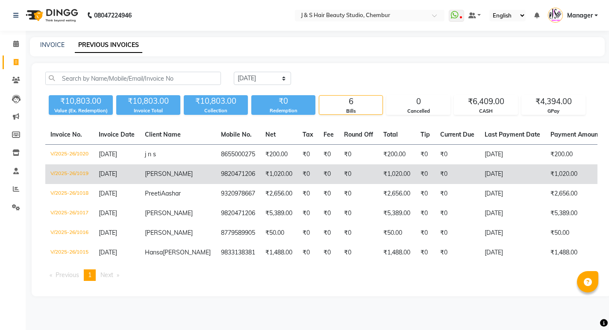
click at [415, 179] on td "₹0" at bounding box center [425, 174] width 20 height 20
